Goal: Task Accomplishment & Management: Manage account settings

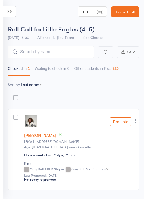
click at [15, 9] on icon at bounding box center [9, 11] width 13 height 11
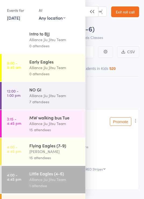
scroll to position [32, 0]
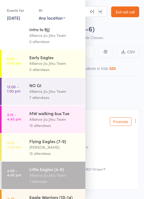
click at [52, 150] on div "[PERSON_NAME]" at bounding box center [54, 147] width 51 height 6
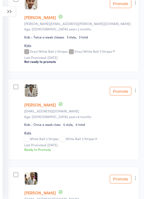
scroll to position [555, 0]
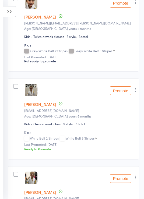
click at [138, 92] on icon "button" at bounding box center [135, 89] width 5 height 5
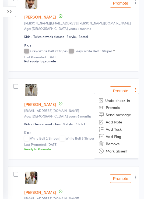
click at [115, 147] on li "Remove" at bounding box center [116, 143] width 44 height 7
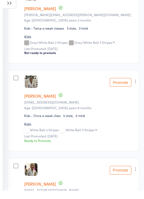
scroll to position [563, 0]
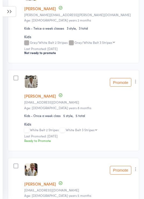
click at [136, 84] on icon "button" at bounding box center [135, 81] width 5 height 5
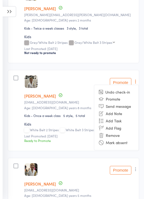
click at [115, 139] on li "Remove" at bounding box center [116, 135] width 44 height 7
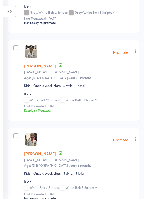
scroll to position [594, 0]
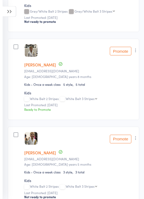
click at [135, 141] on icon "button" at bounding box center [135, 137] width 5 height 5
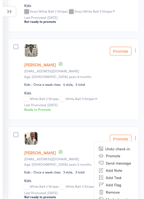
click at [112, 195] on li "Remove" at bounding box center [116, 191] width 44 height 7
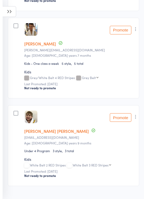
scroll to position [884, 0]
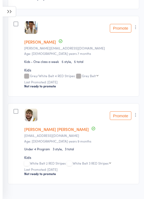
click at [136, 115] on icon "button" at bounding box center [135, 114] width 5 height 5
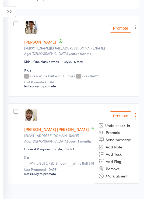
click at [113, 169] on li "Remove" at bounding box center [116, 168] width 44 height 7
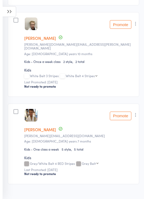
scroll to position [796, 0]
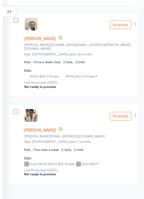
click at [137, 117] on icon "button" at bounding box center [135, 114] width 5 height 5
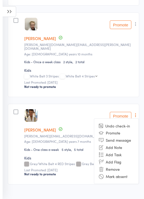
click at [113, 171] on li "Remove" at bounding box center [116, 168] width 44 height 7
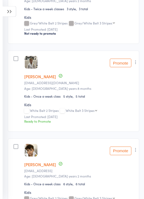
scroll to position [583, 0]
click at [138, 65] on icon "button" at bounding box center [135, 61] width 5 height 5
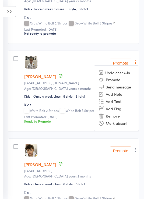
click at [116, 120] on li "Remove" at bounding box center [116, 115] width 44 height 7
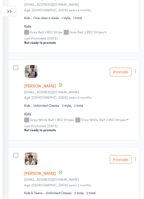
scroll to position [210, 0]
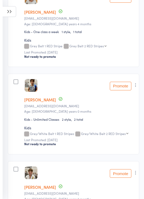
click at [9, 14] on icon at bounding box center [9, 11] width 13 height 11
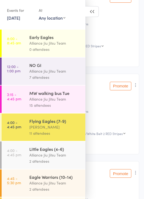
scroll to position [53, 0]
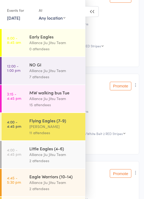
click at [57, 157] on div "Alliance Jiu Jitsu Team" at bounding box center [54, 154] width 51 height 6
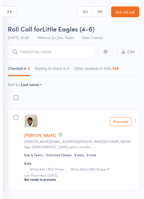
click at [9, 10] on icon at bounding box center [9, 11] width 13 height 11
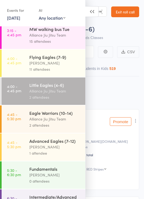
scroll to position [117, 0]
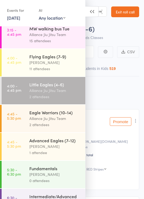
click at [60, 128] on div "2 attendees" at bounding box center [54, 124] width 51 height 6
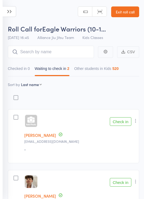
click at [15, 10] on icon at bounding box center [9, 11] width 13 height 11
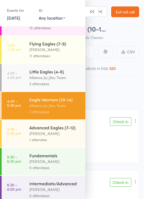
scroll to position [130, 0]
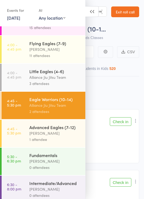
click at [60, 85] on div "3 attendees" at bounding box center [54, 83] width 51 height 6
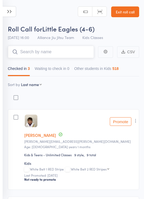
click at [66, 52] on input "search" at bounding box center [51, 52] width 86 height 12
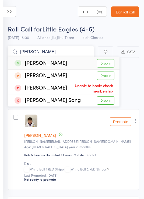
type input "[PERSON_NAME]"
click at [105, 64] on link "Drop in" at bounding box center [105, 63] width 17 height 8
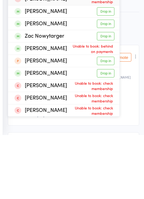
type input "Zac"
click at [105, 133] on link "Drop in" at bounding box center [105, 137] width 17 height 8
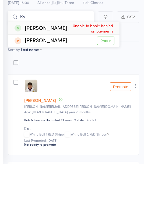
type input "K"
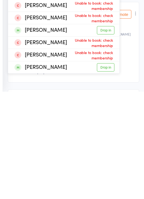
type input "Oscar"
click at [109, 170] on link "Drop in" at bounding box center [105, 174] width 17 height 8
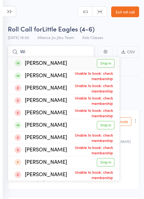
type input "W"
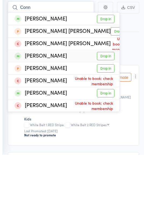
type input "Conn"
click at [108, 96] on link "Drop in" at bounding box center [105, 100] width 17 height 8
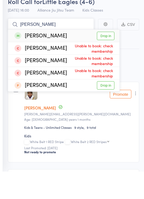
type input "[PERSON_NAME]"
click at [103, 59] on link "Drop in" at bounding box center [105, 63] width 17 height 8
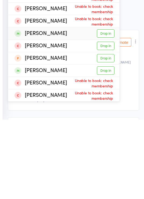
type input "[PERSON_NAME]"
click at [107, 109] on link "Drop in" at bounding box center [105, 113] width 17 height 8
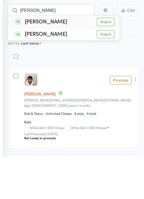
type input "[PERSON_NAME]"
click at [106, 59] on link "Drop in" at bounding box center [105, 63] width 17 height 8
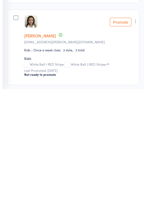
scroll to position [520, 0]
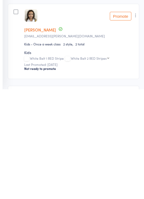
click at [136, 122] on icon "button" at bounding box center [135, 124] width 5 height 5
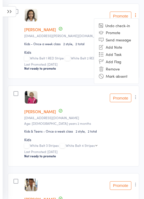
click at [114, 72] on li "Remove" at bounding box center [116, 68] width 44 height 7
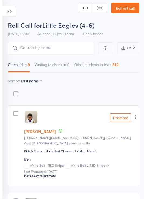
scroll to position [0, 0]
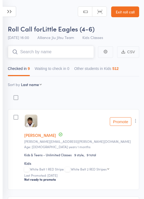
click at [54, 47] on input "search" at bounding box center [51, 52] width 86 height 12
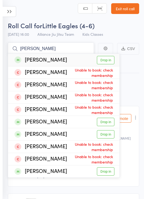
scroll to position [3, 0]
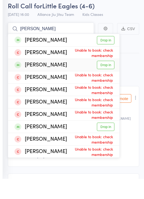
type input "[PERSON_NAME]"
click at [109, 81] on link "Drop in" at bounding box center [105, 85] width 17 height 8
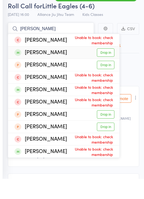
type input "[PERSON_NAME]"
click at [104, 68] on link "Drop in" at bounding box center [105, 72] width 17 height 8
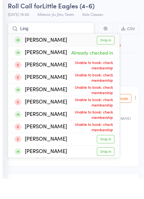
type input "Ling"
click at [107, 56] on link "Drop in" at bounding box center [105, 60] width 17 height 8
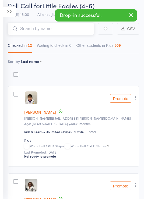
click at [59, 29] on input "search" at bounding box center [51, 29] width 86 height 12
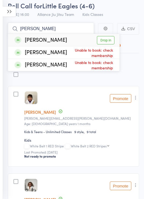
type input "[PERSON_NAME]"
click at [105, 37] on link "Drop in" at bounding box center [105, 40] width 17 height 8
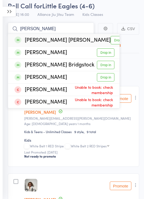
type input "[PERSON_NAME]"
click at [110, 40] on link "Drop in" at bounding box center [118, 40] width 17 height 8
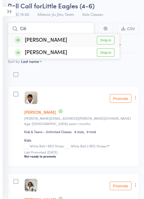
type input "Cili"
click at [107, 50] on link "Drop in" at bounding box center [105, 52] width 17 height 8
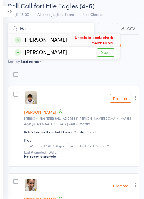
type input "H"
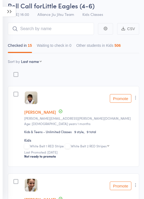
click at [12, 13] on icon at bounding box center [9, 11] width 13 height 11
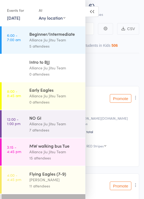
click at [60, 152] on div "Alliance Jiu Jitsu Team" at bounding box center [54, 152] width 51 height 6
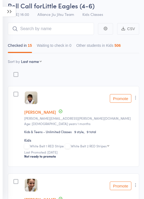
click at [5, 10] on icon at bounding box center [9, 11] width 13 height 11
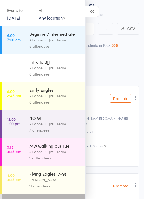
click at [52, 152] on div "Alliance Jiu Jitsu Team" at bounding box center [54, 152] width 51 height 6
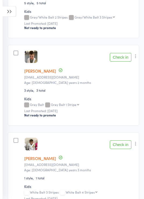
scroll to position [1236, 0]
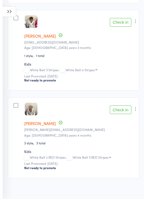
click at [136, 111] on icon "button" at bounding box center [135, 108] width 5 height 5
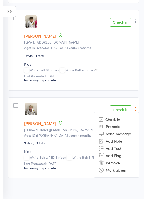
click at [113, 166] on li "Remove" at bounding box center [116, 162] width 44 height 7
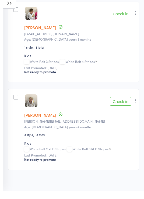
scroll to position [1156, 0]
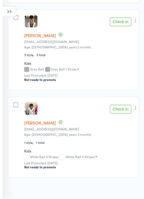
click at [6, 11] on icon at bounding box center [9, 11] width 13 height 11
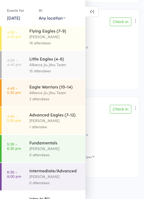
scroll to position [140, 0]
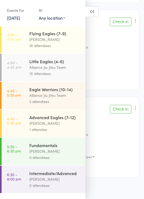
click at [60, 70] on div "Alliance Jiu Jitsu Team" at bounding box center [54, 67] width 51 height 6
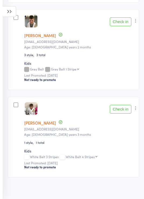
scroll to position [4, 0]
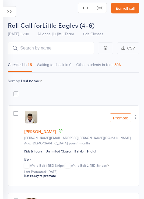
click at [66, 44] on input "search" at bounding box center [51, 48] width 86 height 12
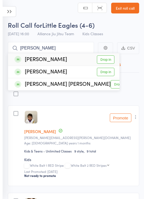
type input "[PERSON_NAME]"
click at [102, 72] on link "Drop in" at bounding box center [105, 72] width 17 height 8
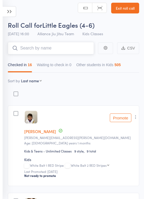
scroll to position [0, 0]
click at [9, 9] on icon at bounding box center [9, 11] width 13 height 11
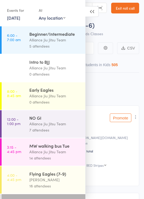
click at [62, 149] on div "MW walking bus Tue" at bounding box center [54, 146] width 51 height 6
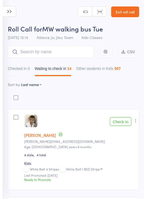
click at [16, 13] on icon at bounding box center [9, 11] width 13 height 11
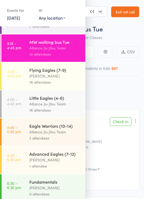
scroll to position [103, 0]
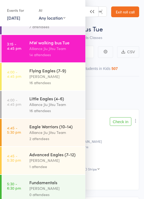
click at [55, 112] on div "16 attendees" at bounding box center [54, 110] width 51 height 6
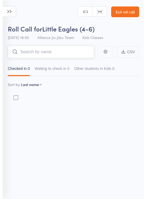
scroll to position [4, 0]
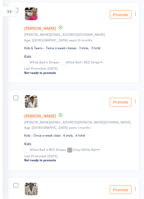
click at [139, 17] on button "button" at bounding box center [135, 14] width 6 height 6
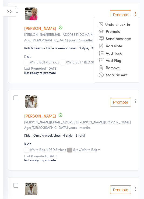
scroll to position [632, 0]
click at [114, 71] on li "Remove" at bounding box center [116, 67] width 44 height 7
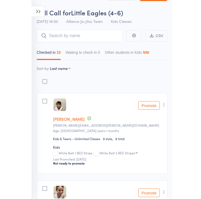
scroll to position [0, 0]
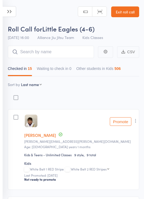
click at [32, 86] on select "First name Last name Birthday [DATE]? Behind on payments? Check in time Next pa…" at bounding box center [31, 84] width 21 height 5
select select "9"
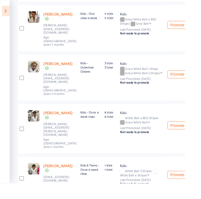
scroll to position [527, 0]
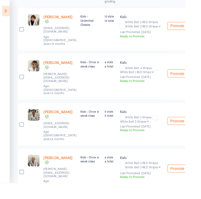
scroll to position [103, 0]
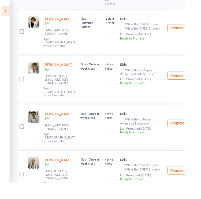
click at [143, 129] on button "Promote" at bounding box center [192, 133] width 21 height 9
click at [143, 181] on button "Promote" at bounding box center [192, 185] width 21 height 9
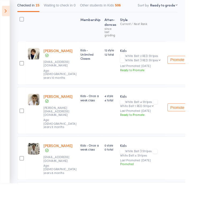
scroll to position [68, 0]
click at [143, 112] on button "Promote" at bounding box center [192, 116] width 21 height 9
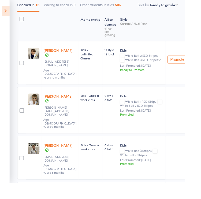
click at [143, 60] on button "Promote" at bounding box center [192, 64] width 21 height 9
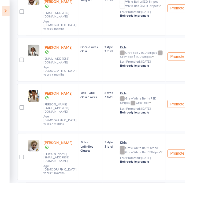
scroll to position [439, 0]
